Goal: Task Accomplishment & Management: Use online tool/utility

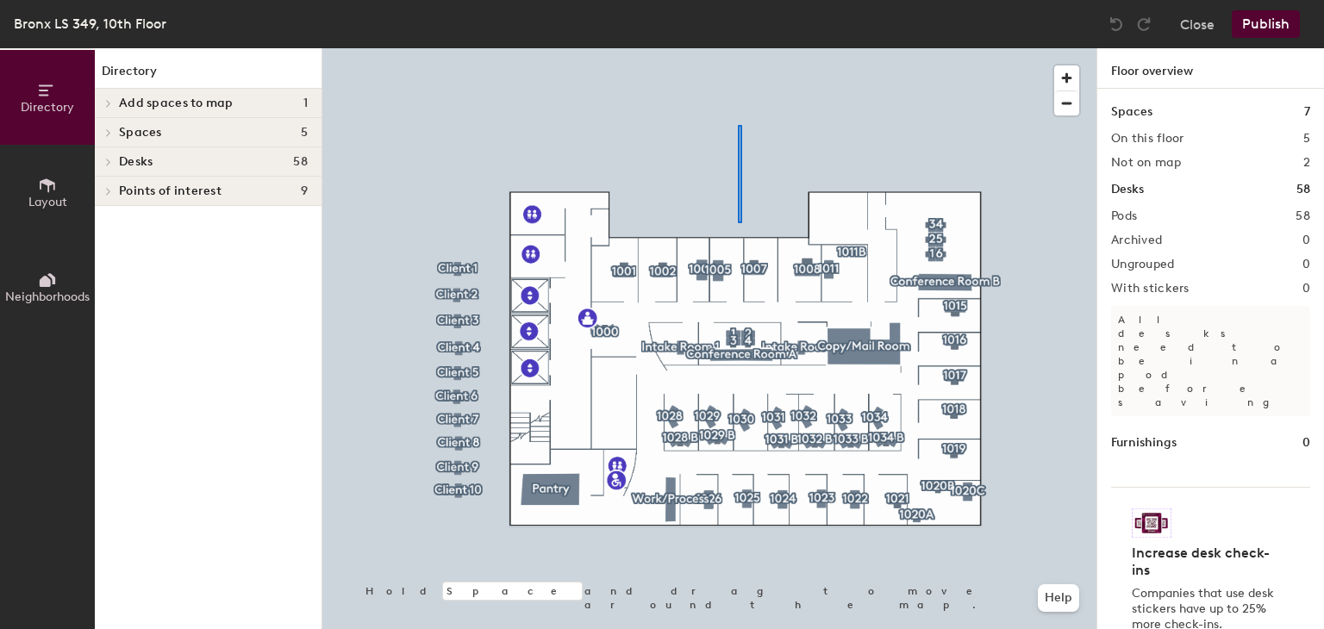
click at [736, 48] on div at bounding box center [709, 48] width 774 height 0
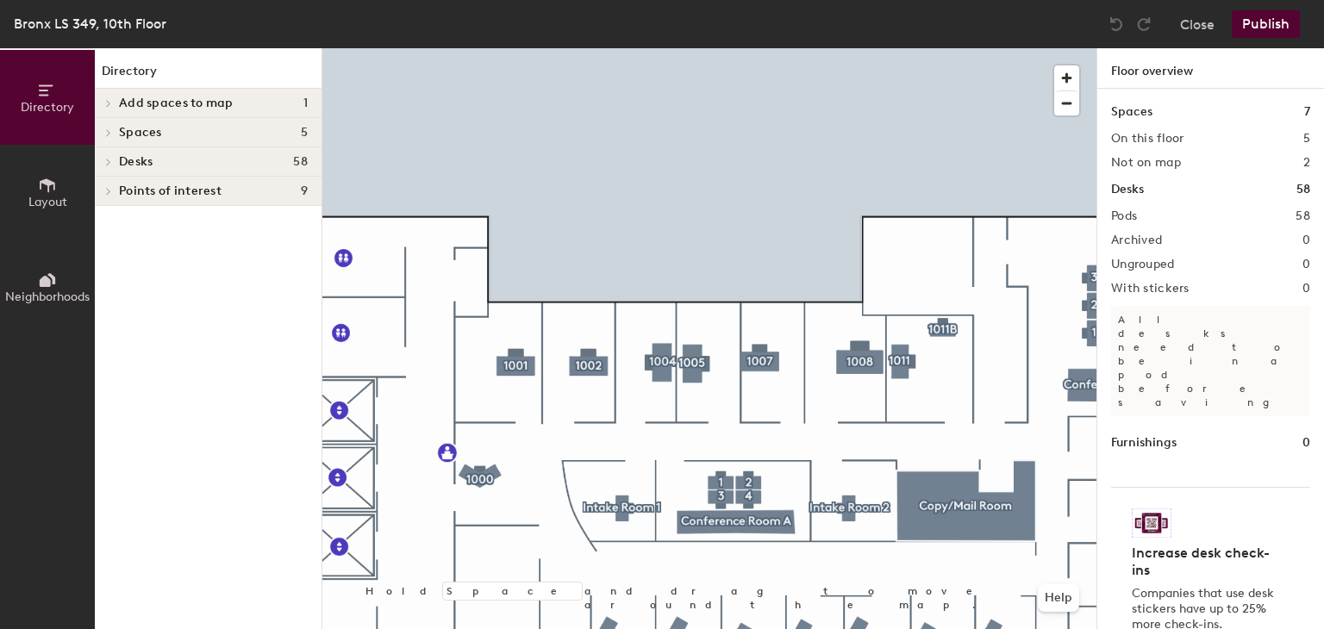
click at [34, 187] on button "Layout" at bounding box center [47, 192] width 95 height 95
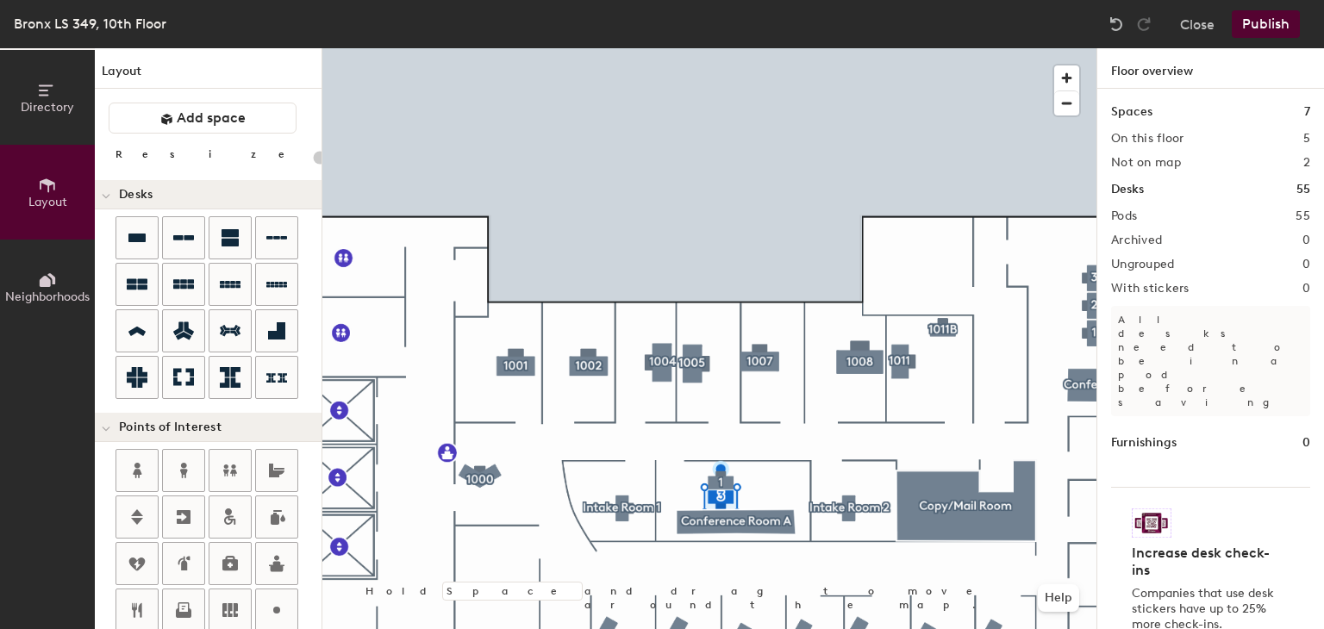
click at [717, 48] on div at bounding box center [709, 48] width 774 height 0
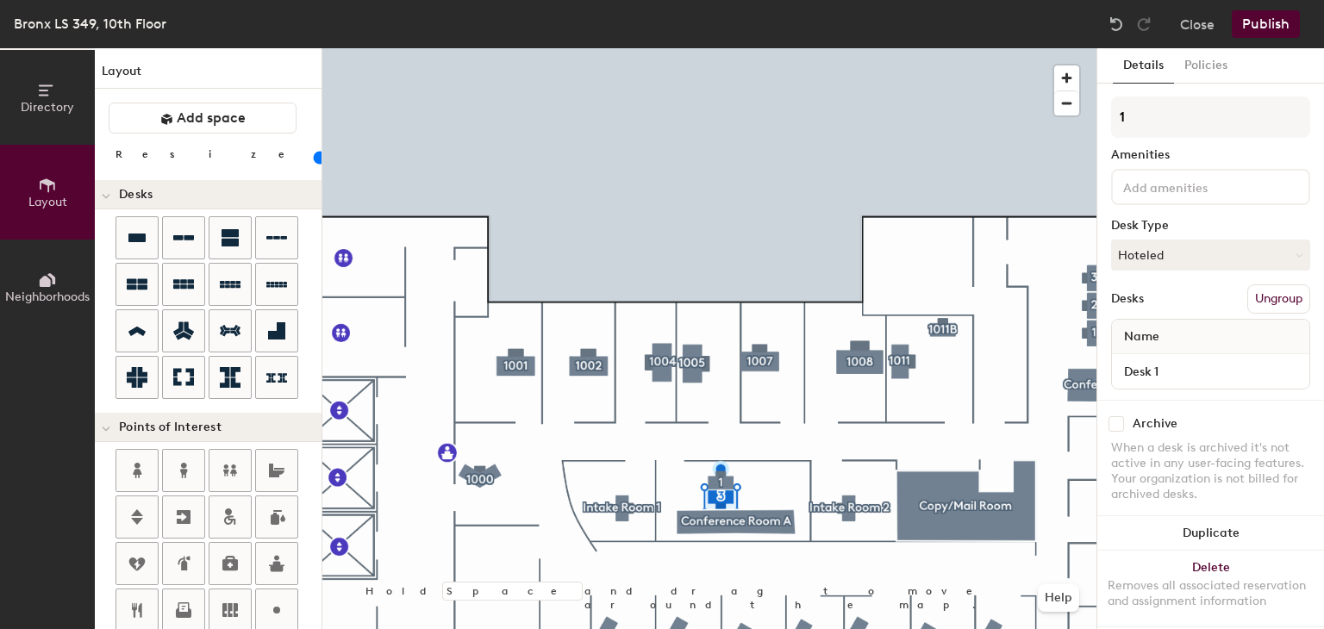
type input "120"
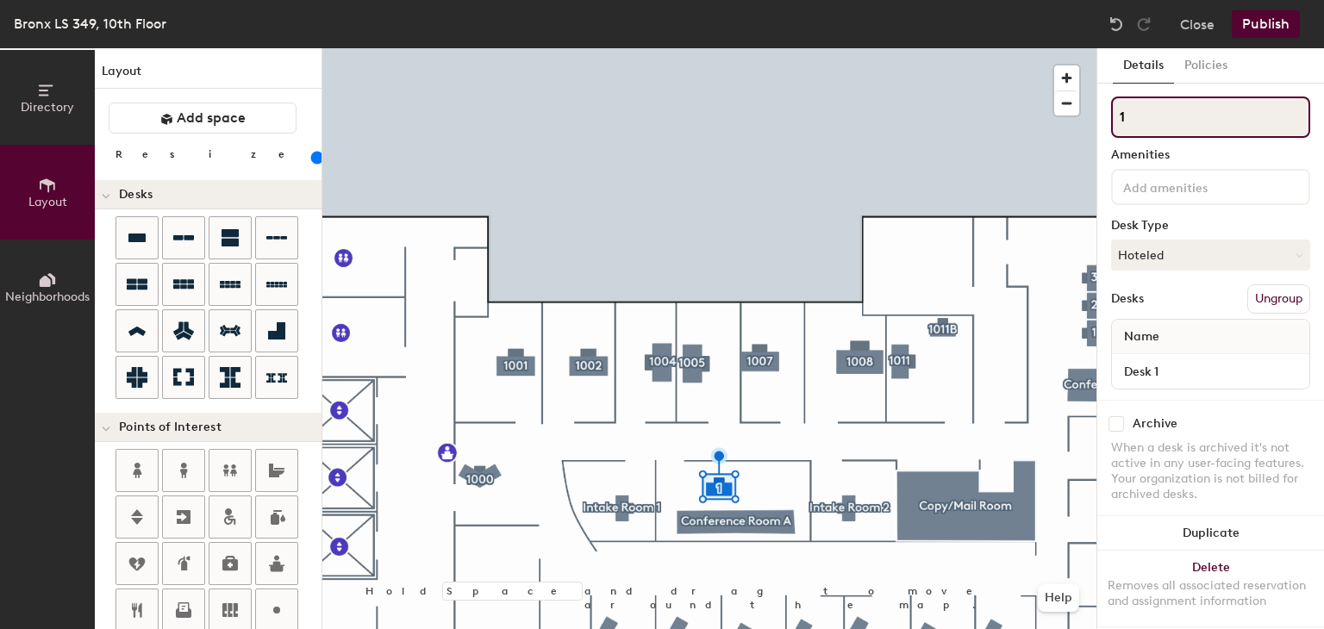
click at [1127, 132] on input "1" at bounding box center [1210, 117] width 199 height 41
type input "Reserve"
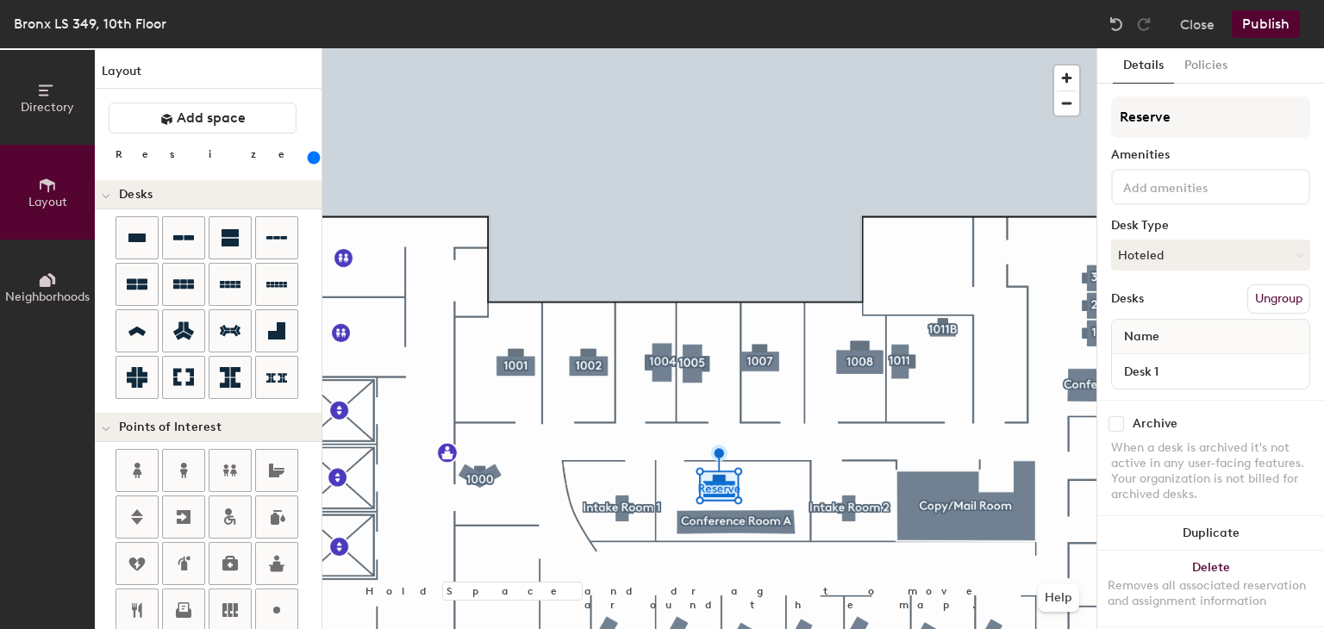
drag, startPoint x: 193, startPoint y: 156, endPoint x: 212, endPoint y: 159, distance: 19.3
click at [313, 159] on input "range" at bounding box center [313, 158] width 0 height 14
click at [1274, 24] on button "Publish" at bounding box center [1265, 24] width 68 height 28
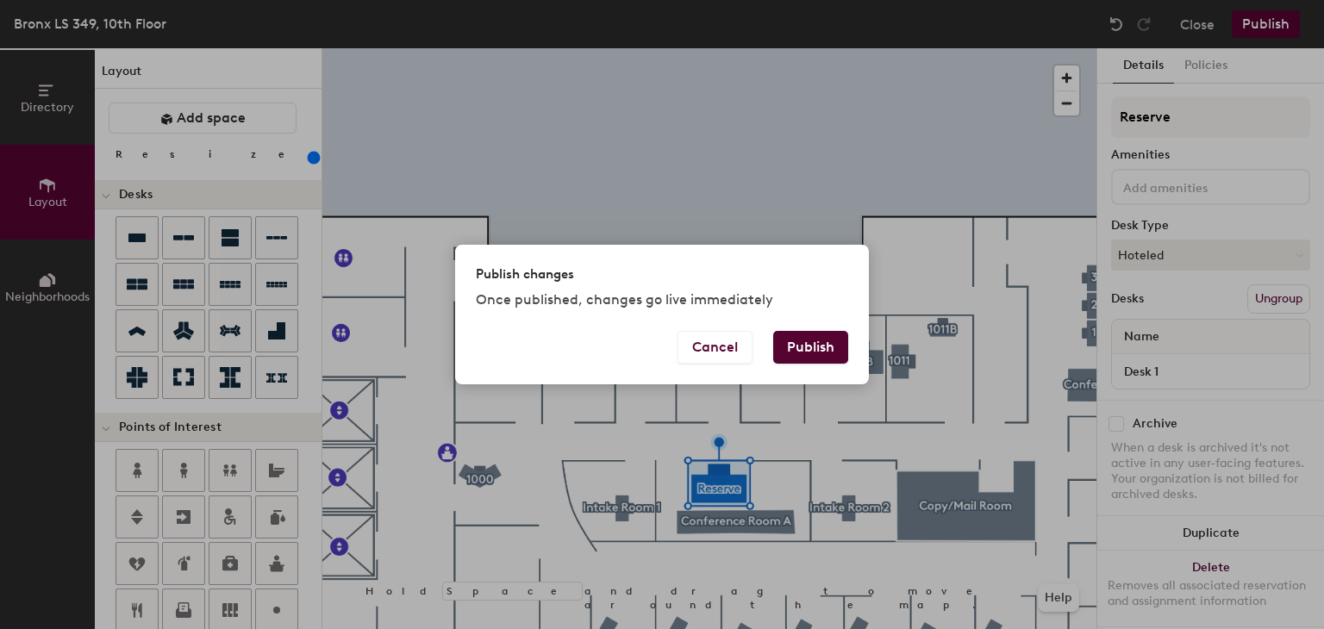
click at [820, 340] on button "Publish" at bounding box center [810, 347] width 75 height 33
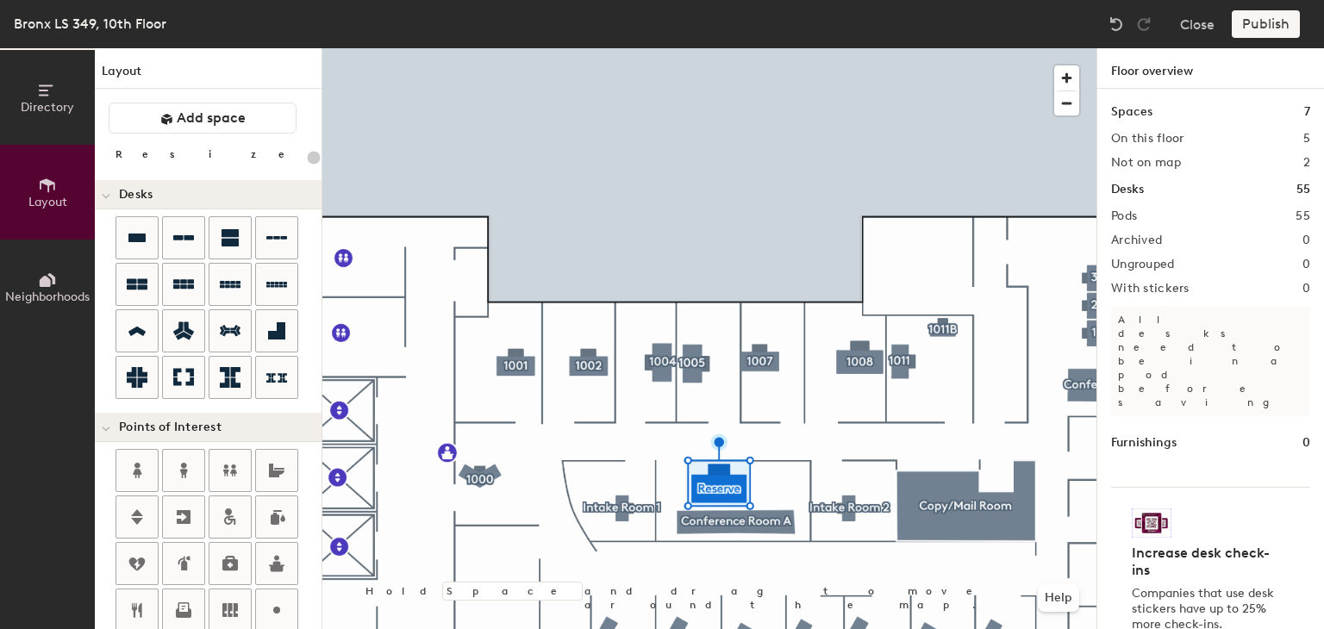
type input "20"
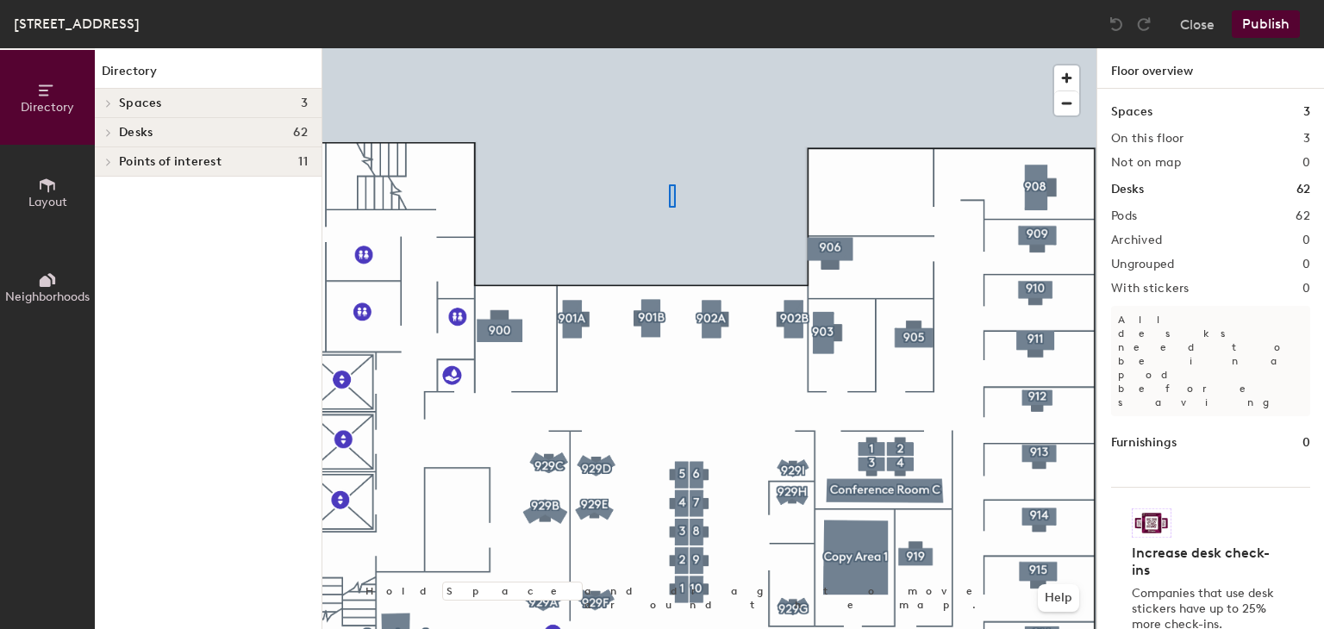
click at [668, 48] on div at bounding box center [709, 48] width 774 height 0
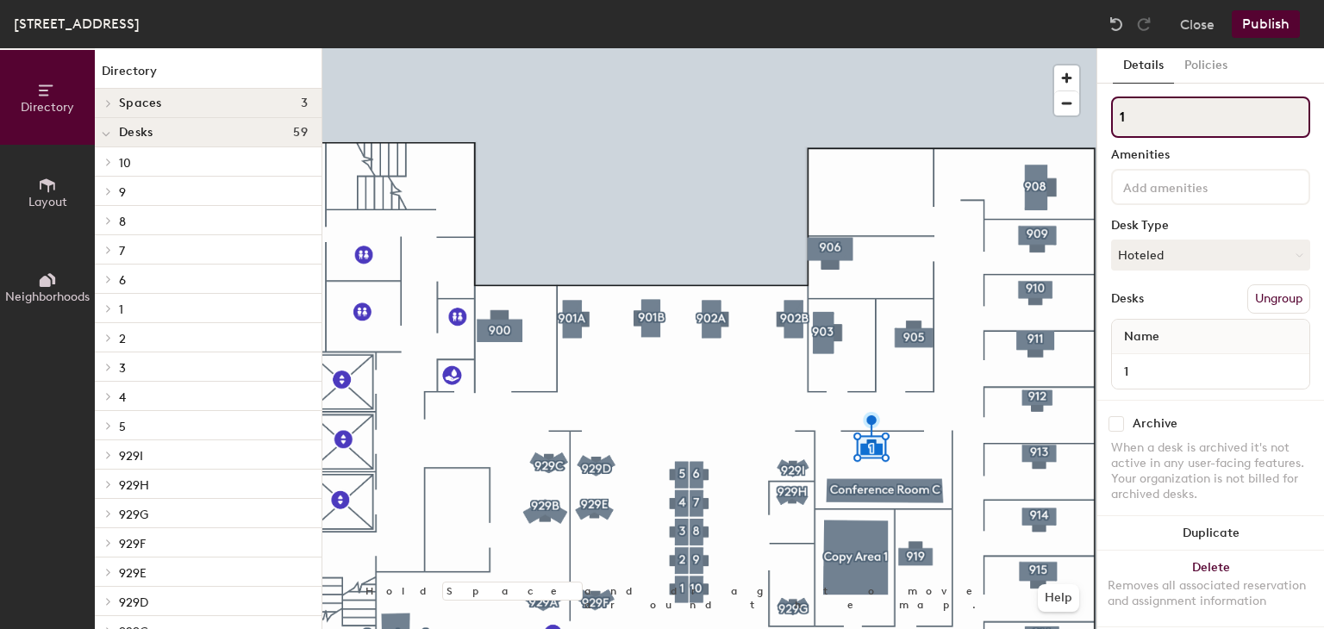
drag, startPoint x: 1144, startPoint y: 119, endPoint x: 1111, endPoint y: 122, distance: 32.8
click at [1111, 122] on input "1" at bounding box center [1210, 117] width 199 height 41
type input "Reserve"
click at [59, 188] on button "Layout" at bounding box center [47, 192] width 95 height 95
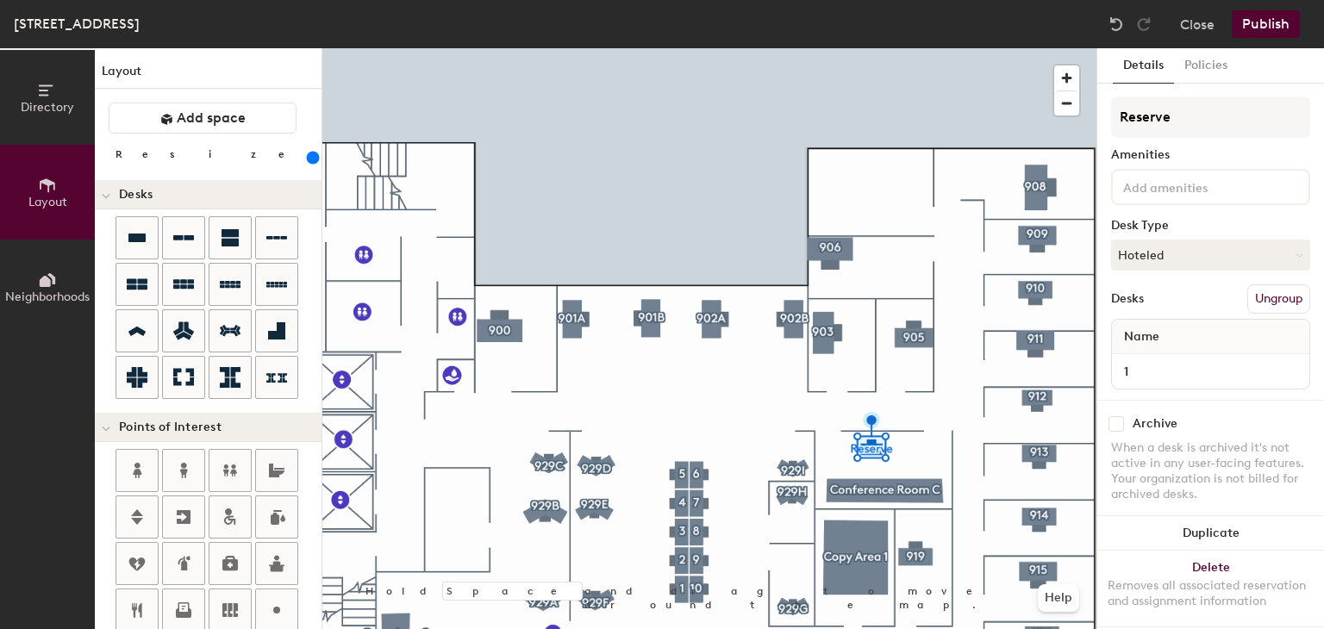
drag, startPoint x: 178, startPoint y: 158, endPoint x: 224, endPoint y: 167, distance: 46.6
click at [313, 165] on input "range" at bounding box center [313, 158] width 0 height 14
click at [1281, 22] on button "Publish" at bounding box center [1265, 24] width 68 height 28
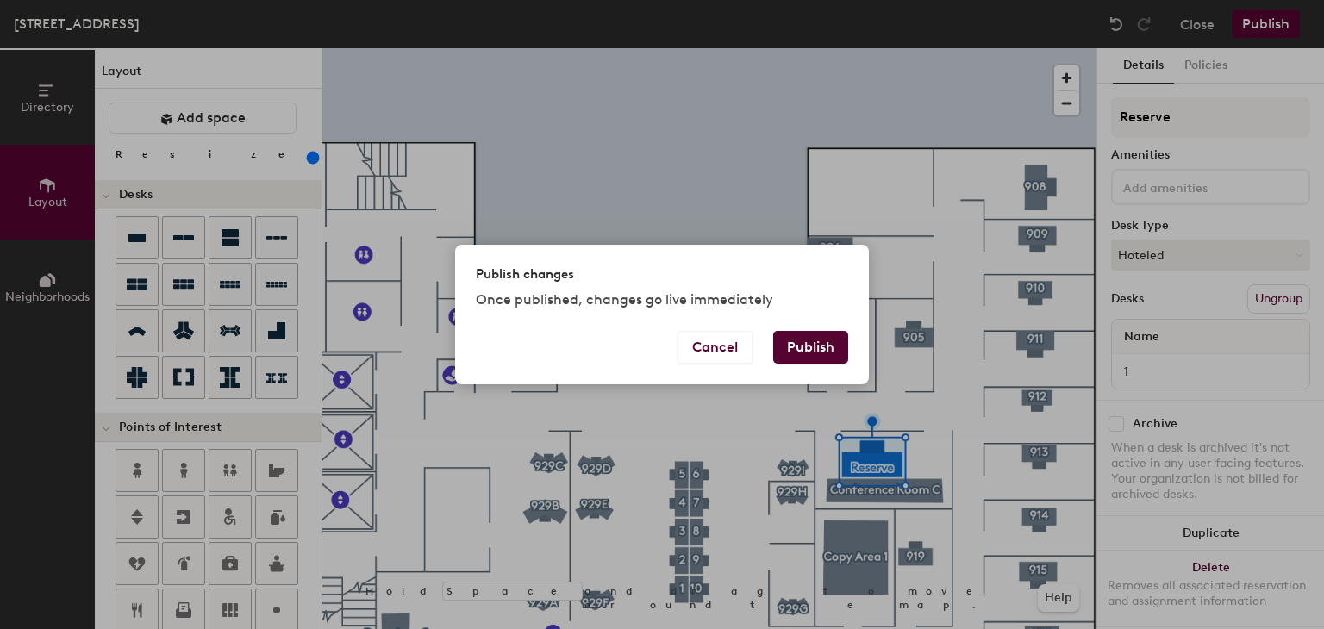
click at [826, 354] on button "Publish" at bounding box center [810, 347] width 75 height 33
type input "20"
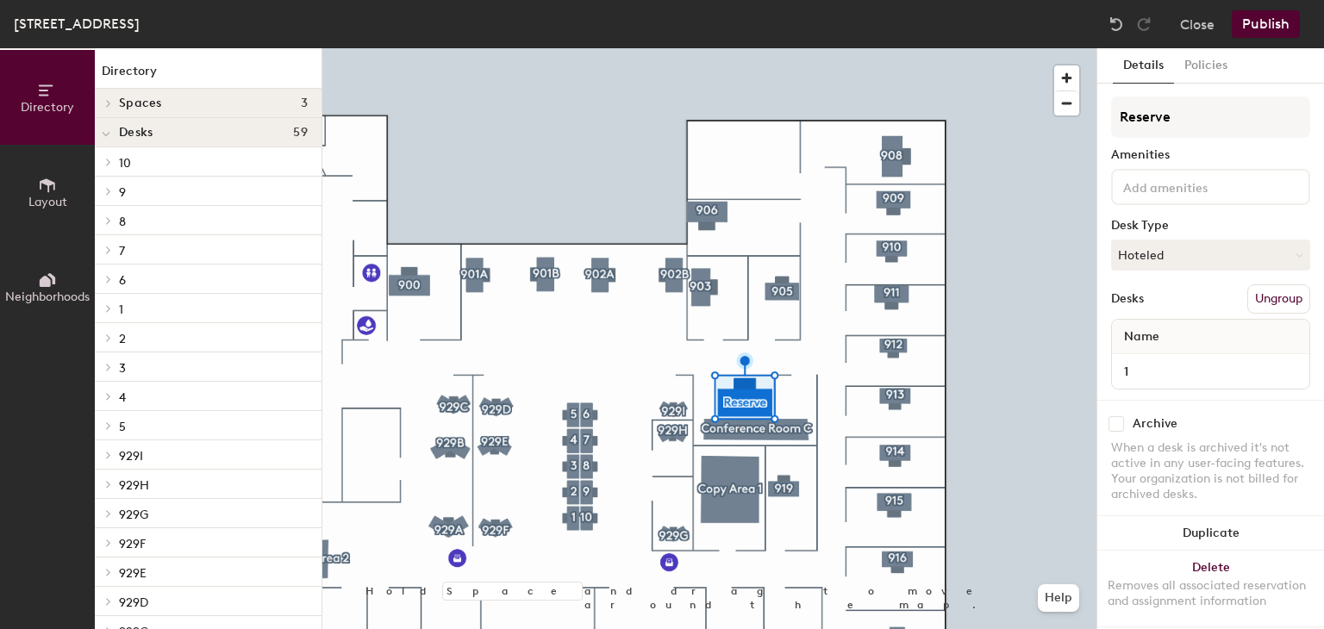
click at [1275, 25] on button "Publish" at bounding box center [1265, 24] width 68 height 28
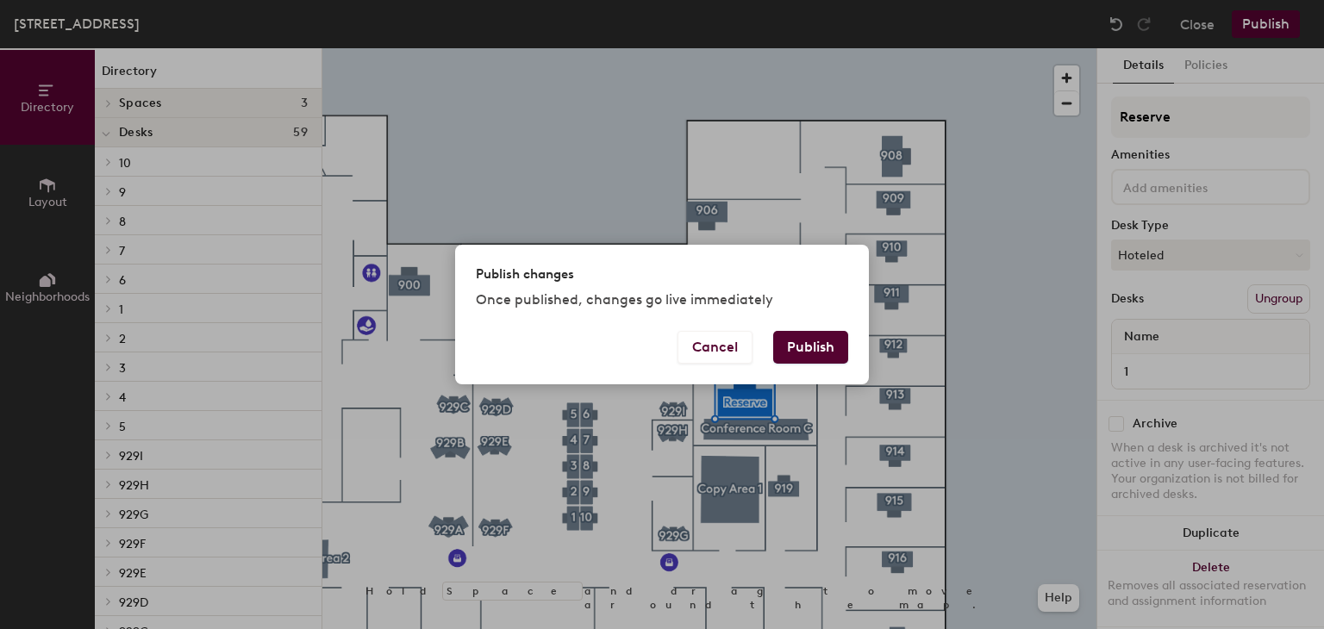
click at [824, 349] on button "Publish" at bounding box center [810, 347] width 75 height 33
